Goal: Complete application form

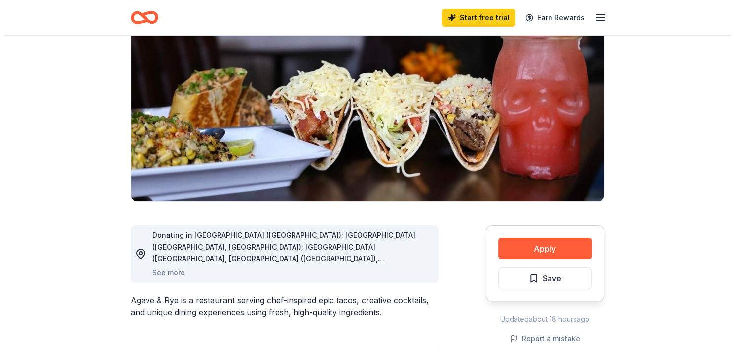
scroll to position [99, 0]
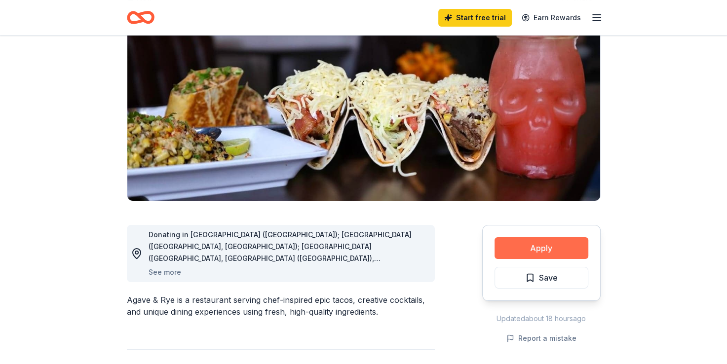
click at [541, 246] on button "Apply" at bounding box center [541, 248] width 94 height 22
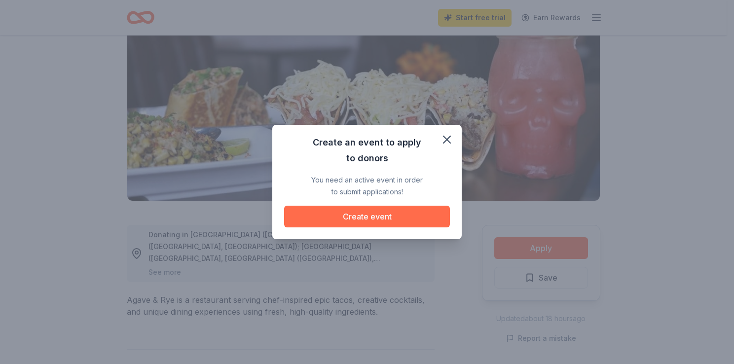
click at [396, 222] on button "Create event" at bounding box center [367, 217] width 166 height 22
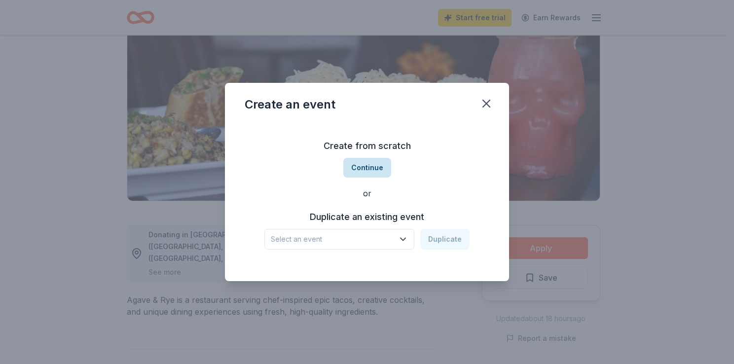
click at [375, 171] on button "Continue" at bounding box center [367, 168] width 48 height 20
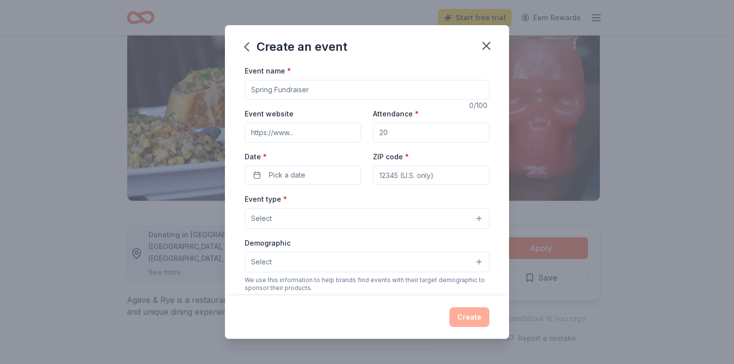
click at [318, 92] on input "Event name *" at bounding box center [367, 90] width 245 height 20
type input "Break-A-Thon"
click at [401, 134] on input "Attendance *" at bounding box center [431, 133] width 116 height 20
type input "50"
click at [391, 177] on input "ZIP code *" at bounding box center [431, 175] width 116 height 20
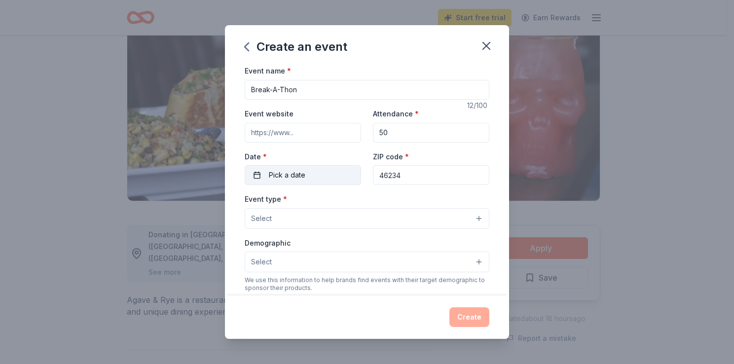
type input "46234"
click at [305, 177] on button "Pick a date" at bounding box center [303, 175] width 116 height 20
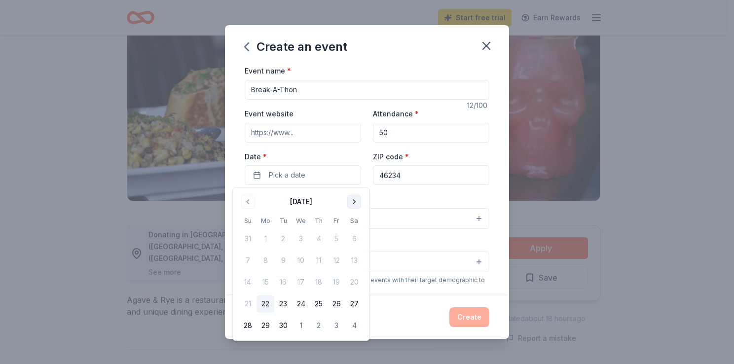
click at [350, 196] on button "Go to next month" at bounding box center [354, 202] width 14 height 14
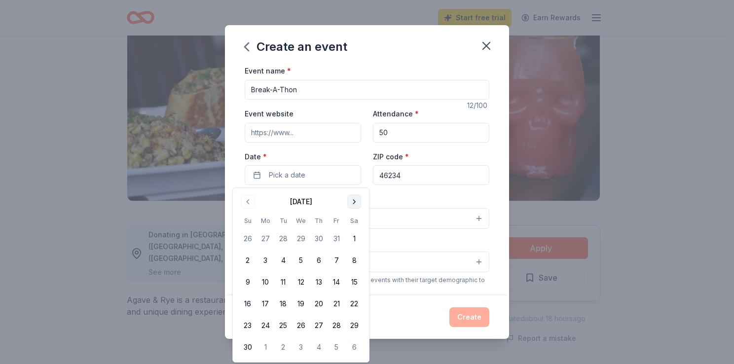
click at [350, 196] on button "Go to next month" at bounding box center [354, 202] width 14 height 14
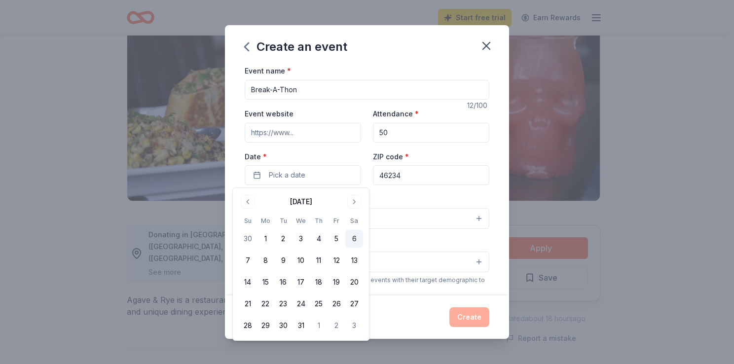
click at [349, 237] on button "6" at bounding box center [354, 239] width 18 height 18
click at [440, 197] on div "Event type * Select" at bounding box center [367, 211] width 245 height 36
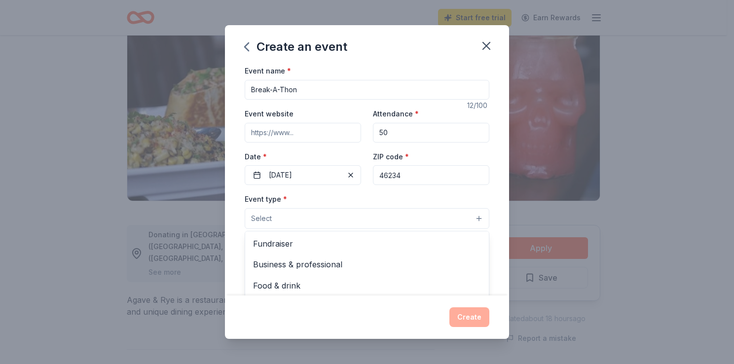
click at [371, 222] on button "Select" at bounding box center [367, 218] width 245 height 21
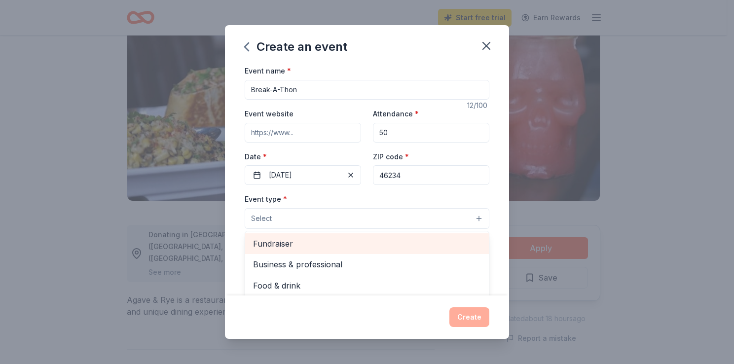
click at [349, 252] on div "Fundraiser" at bounding box center [367, 243] width 244 height 21
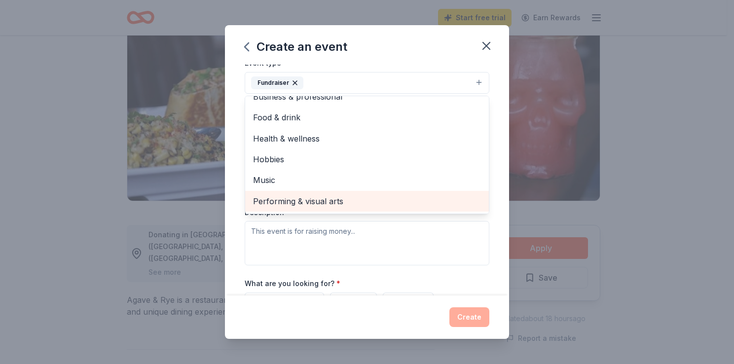
scroll to position [130, 0]
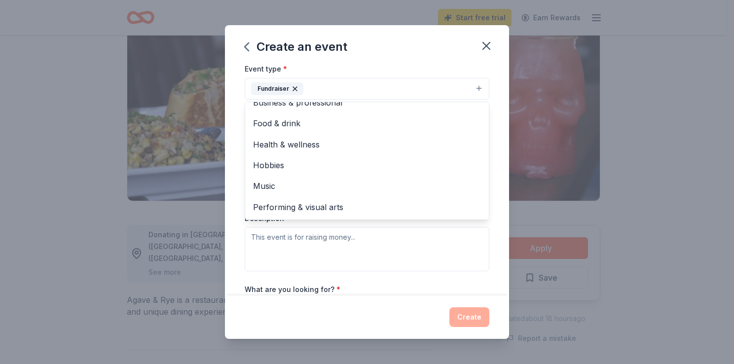
click at [399, 257] on div "Event type * Fundraiser Business & professional Food & drink Health & wellness …" at bounding box center [367, 167] width 245 height 209
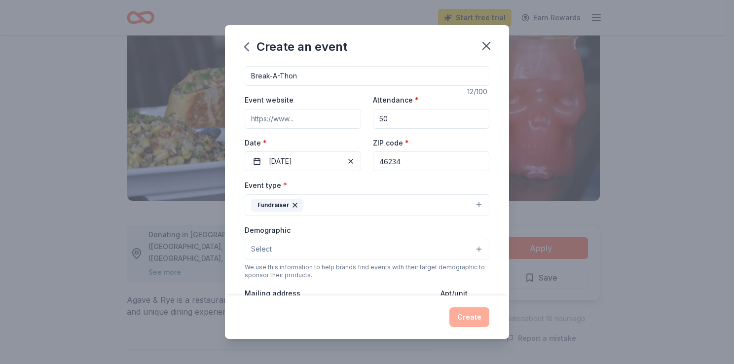
scroll to position [12, 0]
click at [298, 123] on input "Event website" at bounding box center [303, 121] width 116 height 20
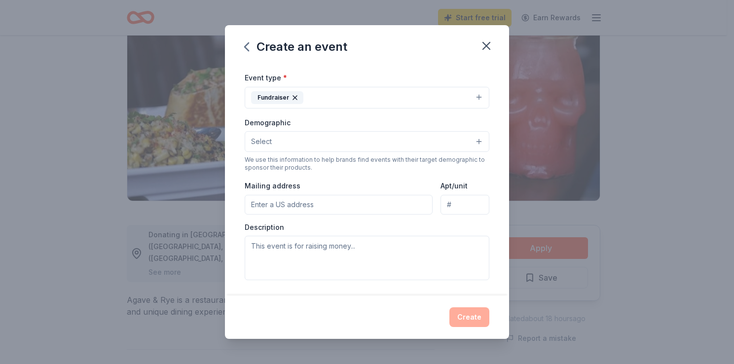
scroll to position [122, 0]
type input "[DOMAIN_NAME]"
click at [272, 147] on button "Select" at bounding box center [367, 141] width 245 height 21
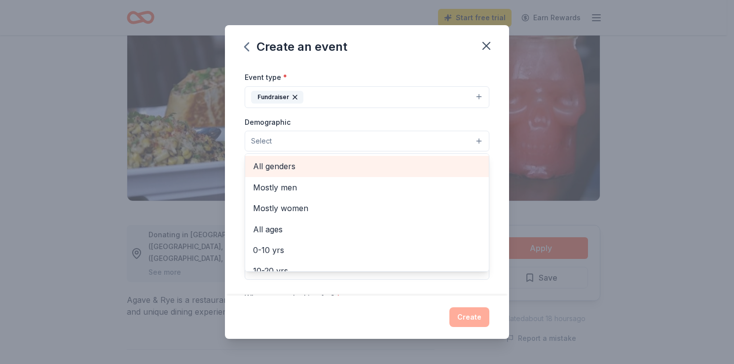
click at [272, 161] on span "All genders" at bounding box center [367, 166] width 228 height 13
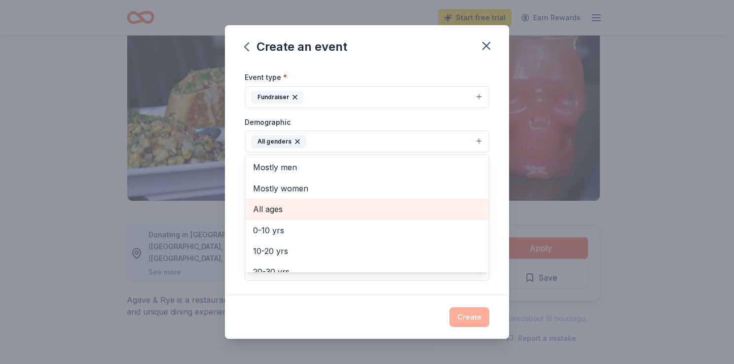
click at [278, 210] on span "All ages" at bounding box center [367, 209] width 228 height 13
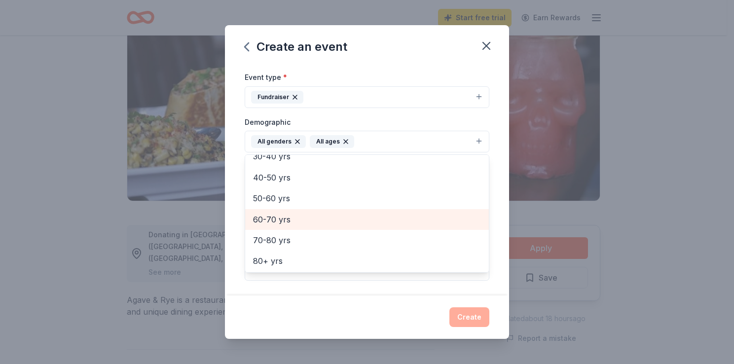
scroll to position [116, 0]
click at [385, 119] on div "Demographic All genders All ages Mostly men Mostly women 0-10 yrs 10-20 yrs 20-…" at bounding box center [367, 134] width 245 height 37
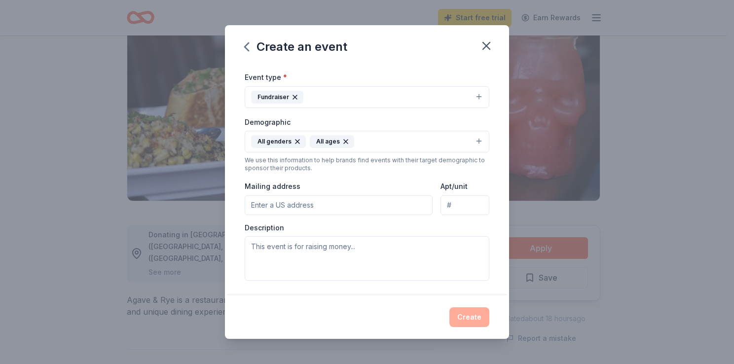
click at [297, 207] on input "Mailing address" at bounding box center [339, 205] width 188 height 20
type input "P.O. [GEOGRAPHIC_DATA]"
type input "N/A"
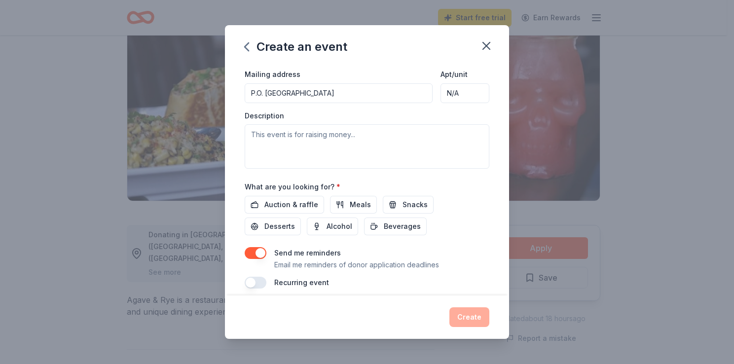
scroll to position [242, 0]
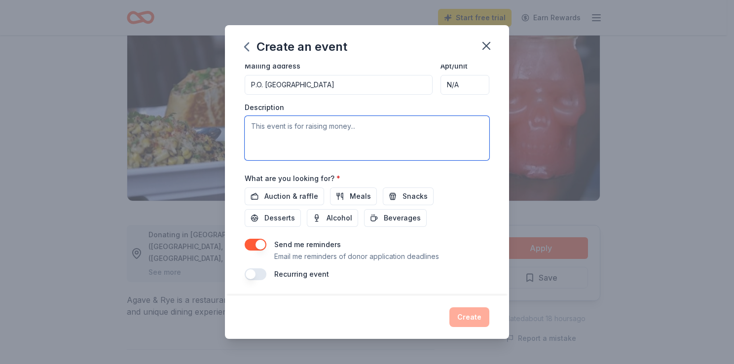
click at [297, 128] on textarea at bounding box center [367, 138] width 245 height 44
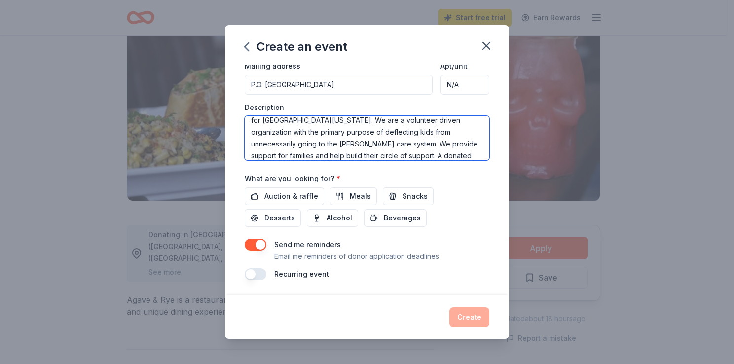
scroll to position [53, 0]
type textarea "On [DATE] we are holding our third annual Break-A-Thon. This is an event where …"
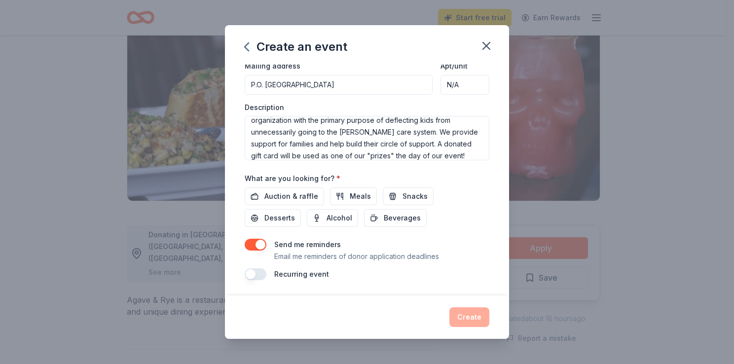
click at [462, 314] on div "Create" at bounding box center [367, 317] width 245 height 20
click at [464, 314] on div "Create" at bounding box center [367, 317] width 245 height 20
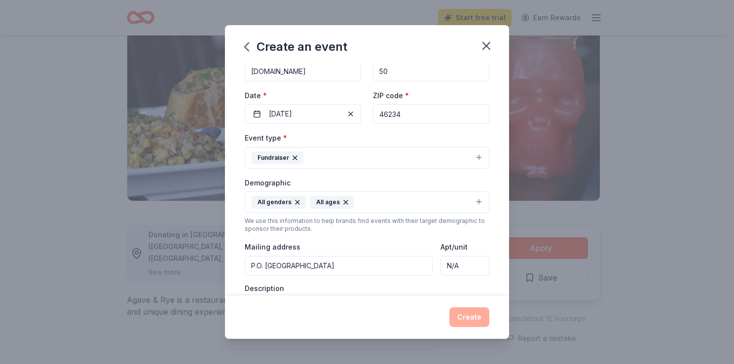
scroll to position [166, 0]
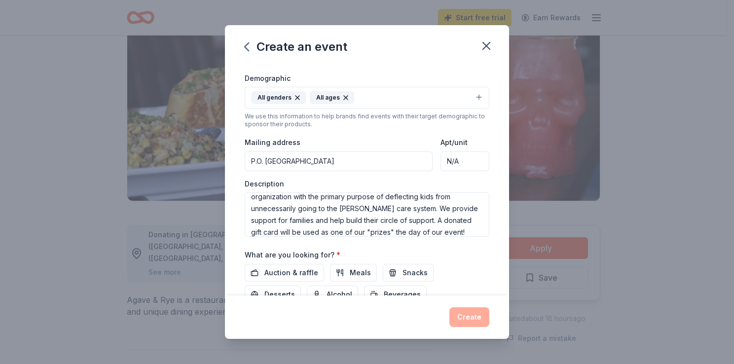
click at [395, 156] on input "P.O. [GEOGRAPHIC_DATA]" at bounding box center [339, 161] width 188 height 20
click at [460, 169] on input "N/A" at bounding box center [465, 161] width 49 height 20
click at [363, 177] on div "Event type * Fundraiser Demographic All genders All ages We use this informatio…" at bounding box center [367, 132] width 245 height 210
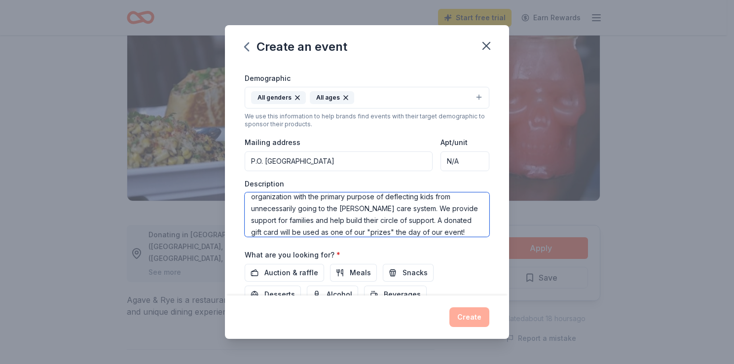
click at [367, 226] on textarea "On [DATE] we are holding our third annual Break-A-Thon. This is an event where …" at bounding box center [367, 214] width 245 height 44
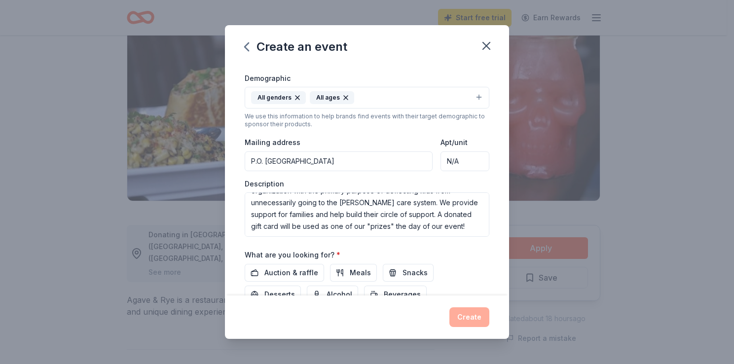
click at [296, 263] on div "What are you looking for? * Auction & raffle Meals Snacks Desserts Alcohol Beve…" at bounding box center [367, 276] width 245 height 55
click at [298, 273] on span "Auction & raffle" at bounding box center [291, 273] width 54 height 12
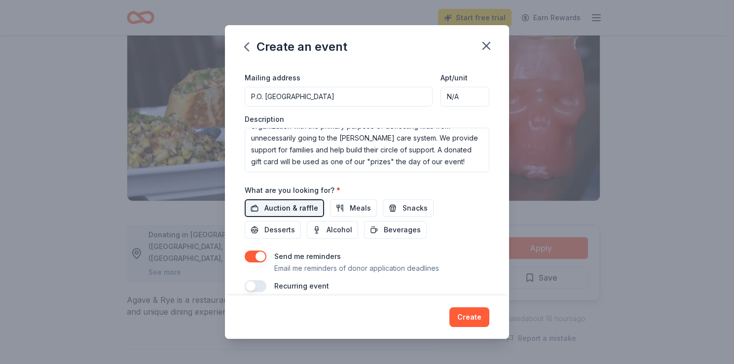
scroll to position [242, 0]
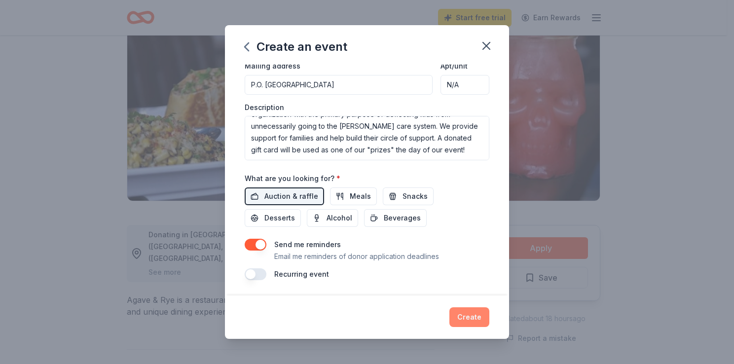
click at [464, 317] on button "Create" at bounding box center [469, 317] width 40 height 20
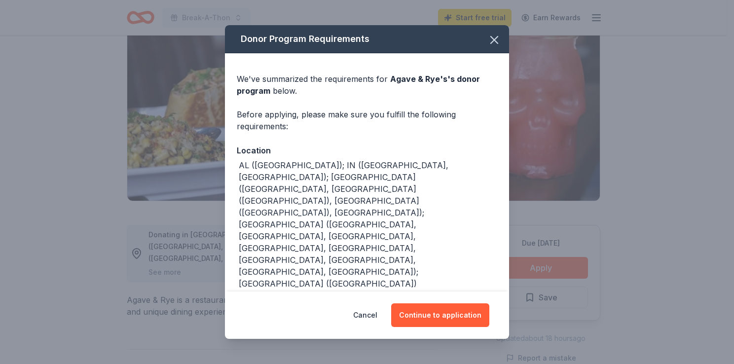
scroll to position [6, 0]
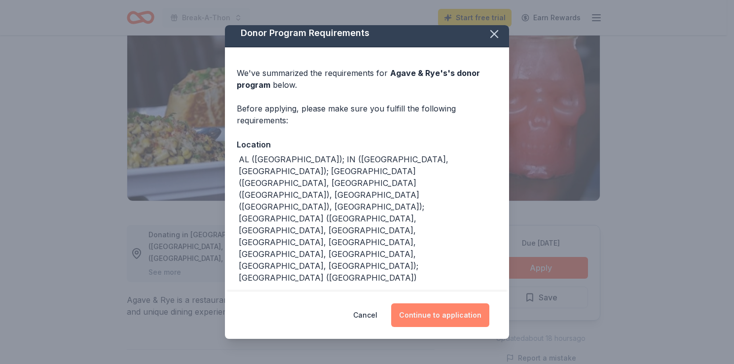
click at [440, 313] on button "Continue to application" at bounding box center [440, 315] width 98 height 24
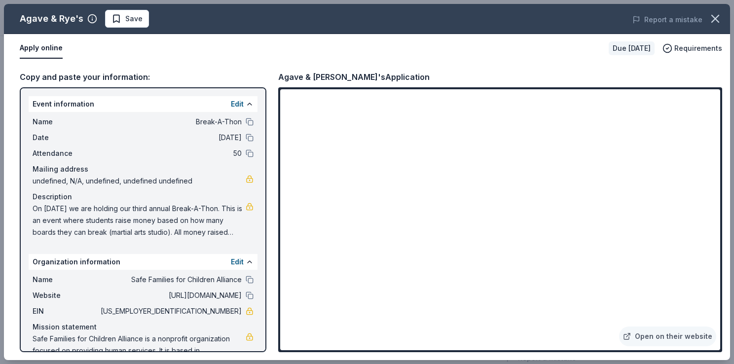
click at [110, 218] on span "On [DATE] we are holding our third annual Break-A-Thon. This is an event where …" at bounding box center [139, 221] width 213 height 36
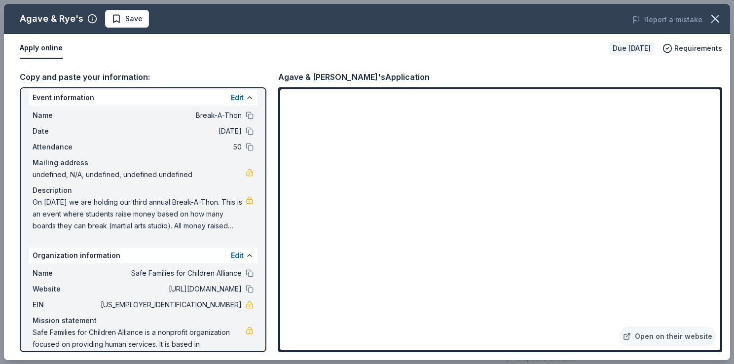
scroll to position [0, 0]
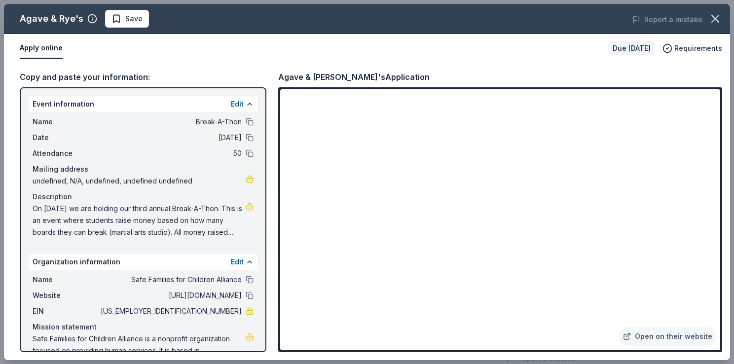
click at [237, 101] on div "Edit" at bounding box center [242, 104] width 23 height 12
click at [231, 104] on button "Edit" at bounding box center [237, 104] width 13 height 12
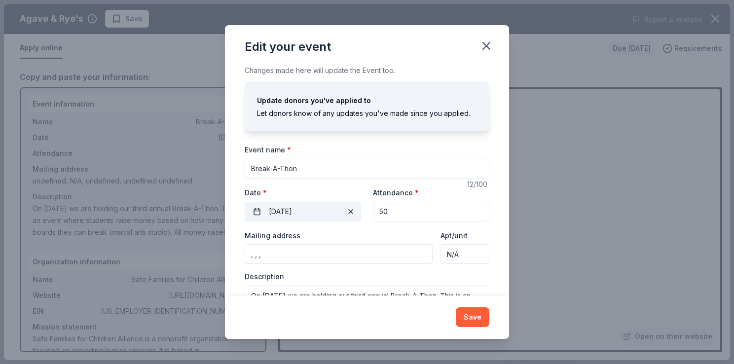
scroll to position [50, 0]
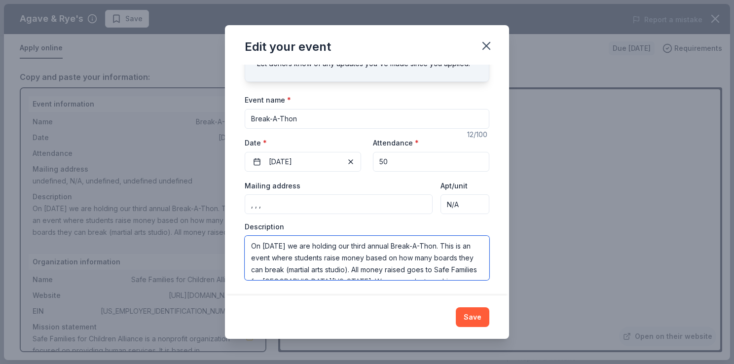
click at [282, 256] on textarea "On [DATE] we are holding our third annual Break-A-Thon. This is an event where …" at bounding box center [367, 258] width 245 height 44
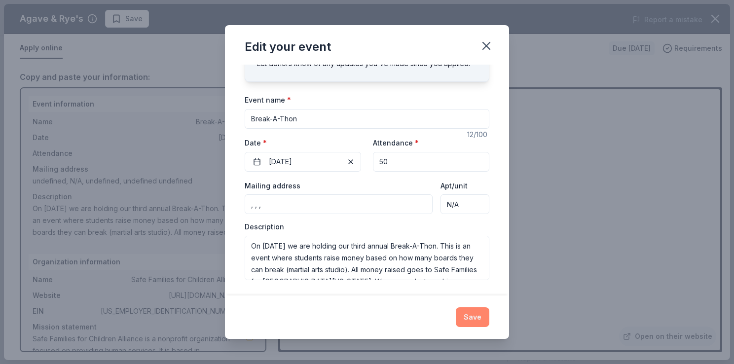
click at [476, 317] on button "Save" at bounding box center [473, 317] width 34 height 20
